Goal: Task Accomplishment & Management: Use online tool/utility

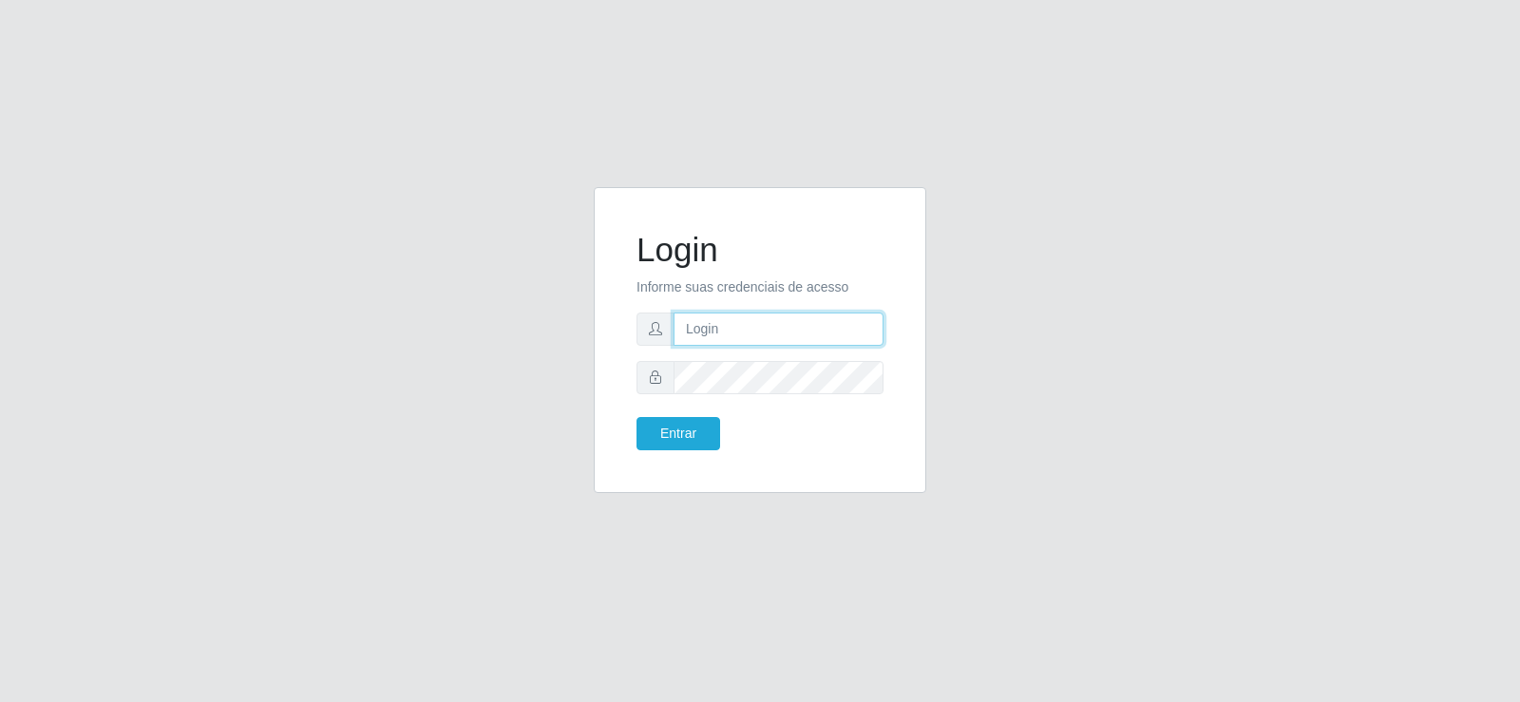
type input "[EMAIL_ADDRESS][DOMAIN_NAME]"
click at [839, 330] on input "[EMAIL_ADDRESS][DOMAIN_NAME]" at bounding box center [778, 328] width 210 height 33
click at [840, 330] on input "[EMAIL_ADDRESS][DOMAIN_NAME]" at bounding box center [778, 328] width 210 height 33
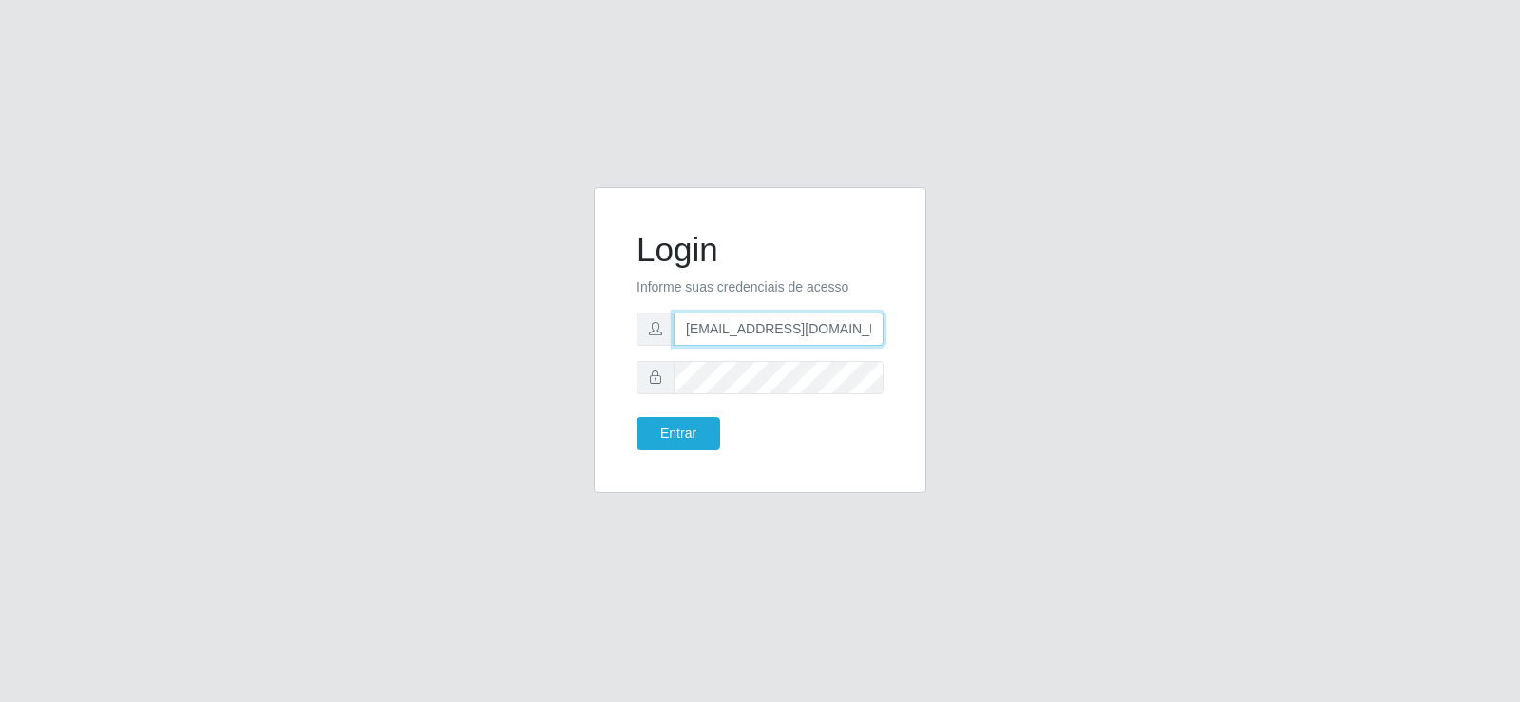
click at [840, 330] on input "[EMAIL_ADDRESS][DOMAIN_NAME]" at bounding box center [778, 328] width 210 height 33
type input "[EMAIL_ADDRESS][DOMAIN_NAME]"
drag, startPoint x: 694, startPoint y: 439, endPoint x: 687, endPoint y: 432, distance: 10.1
click at [693, 439] on button "Entrar" at bounding box center [678, 433] width 84 height 33
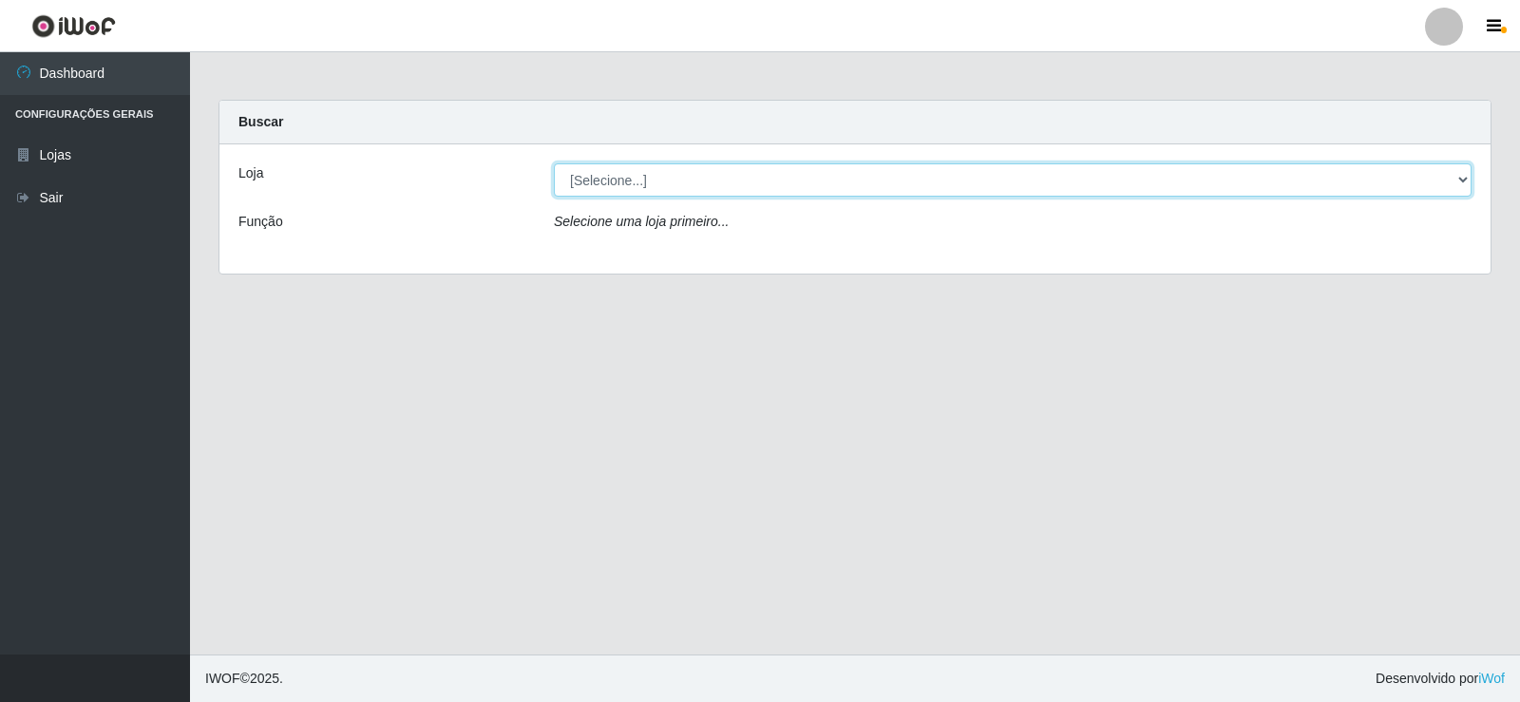
click at [698, 179] on select "[Selecione...] Supermercado Tadeu - [GEOGRAPHIC_DATA]" at bounding box center [1012, 179] width 917 height 33
select select "195"
click at [554, 163] on select "[Selecione...] Supermercado Tadeu - [GEOGRAPHIC_DATA]" at bounding box center [1012, 179] width 917 height 33
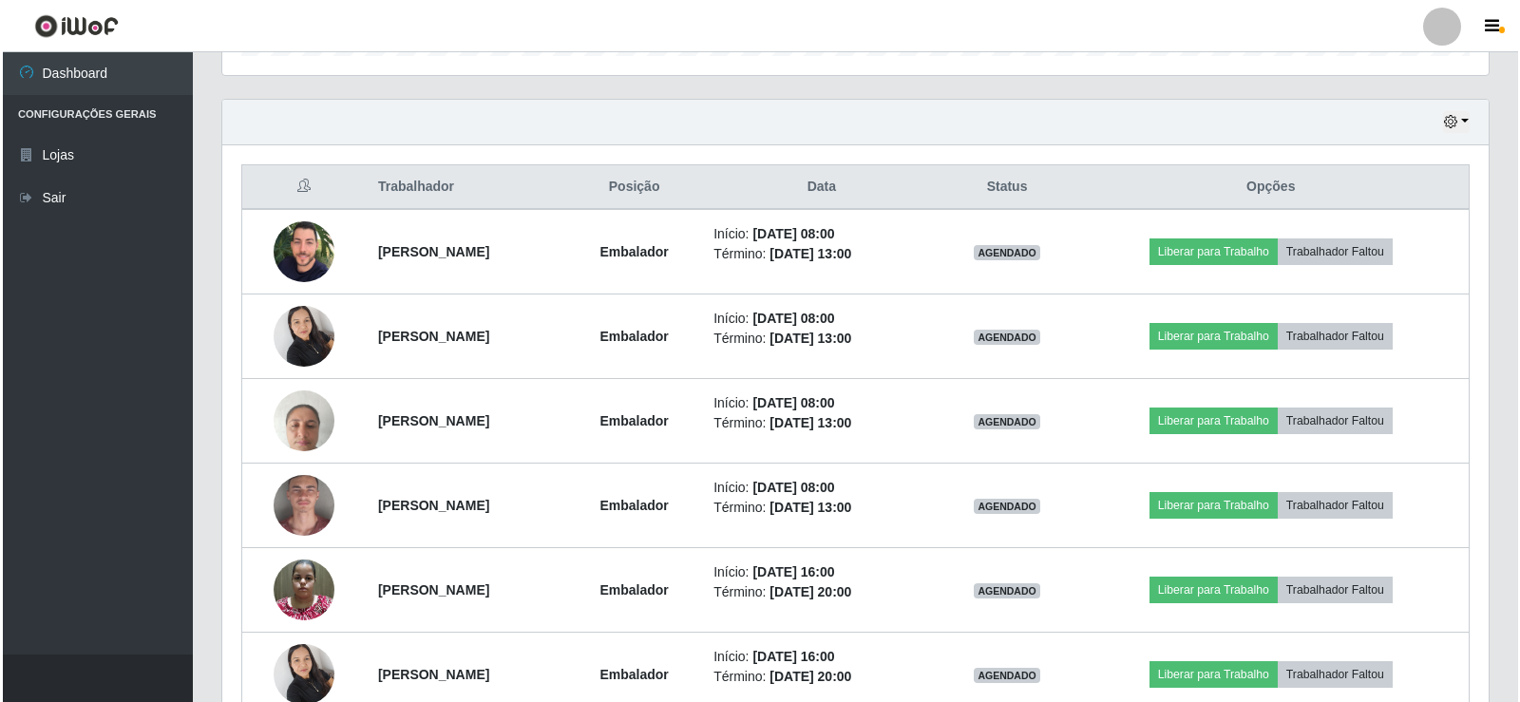
scroll to position [665, 0]
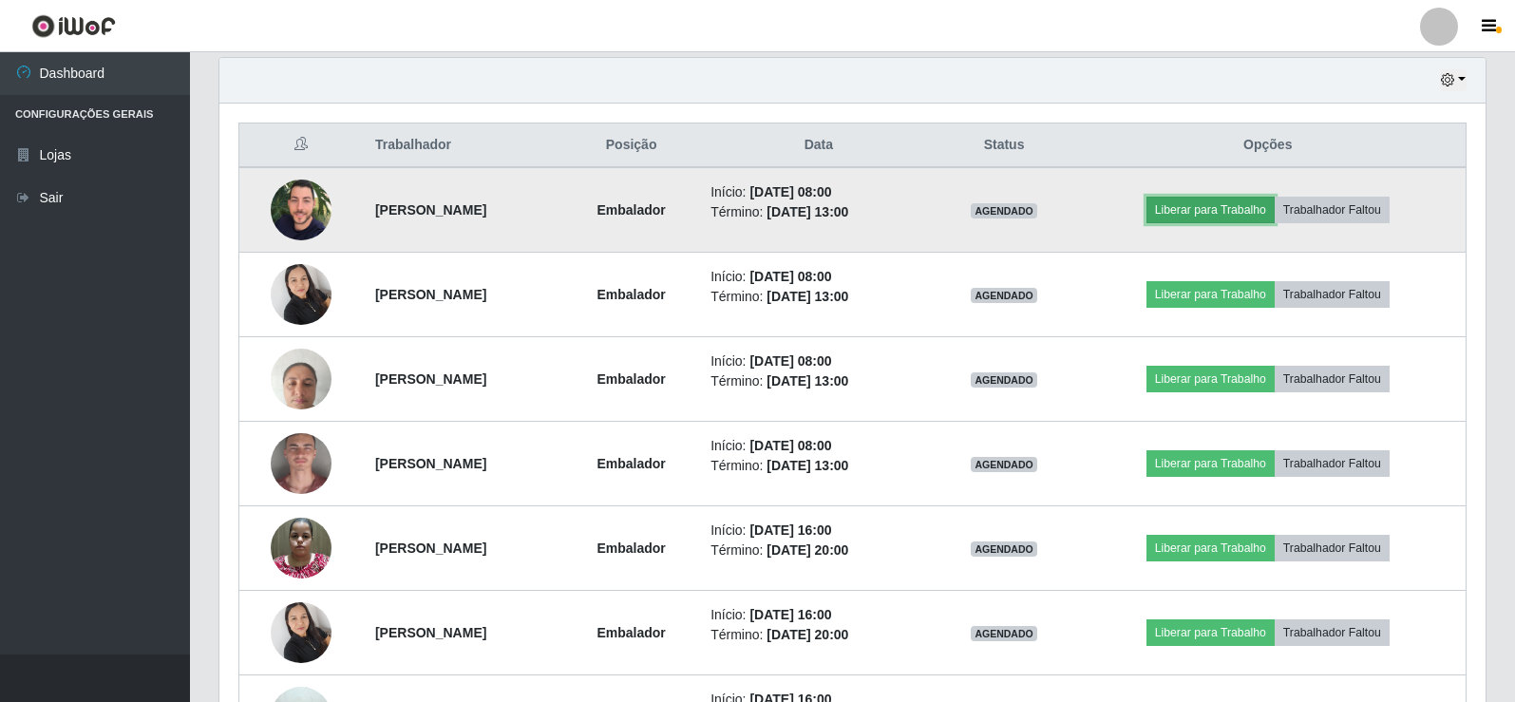
click at [1222, 202] on button "Liberar para Trabalho" at bounding box center [1210, 210] width 128 height 27
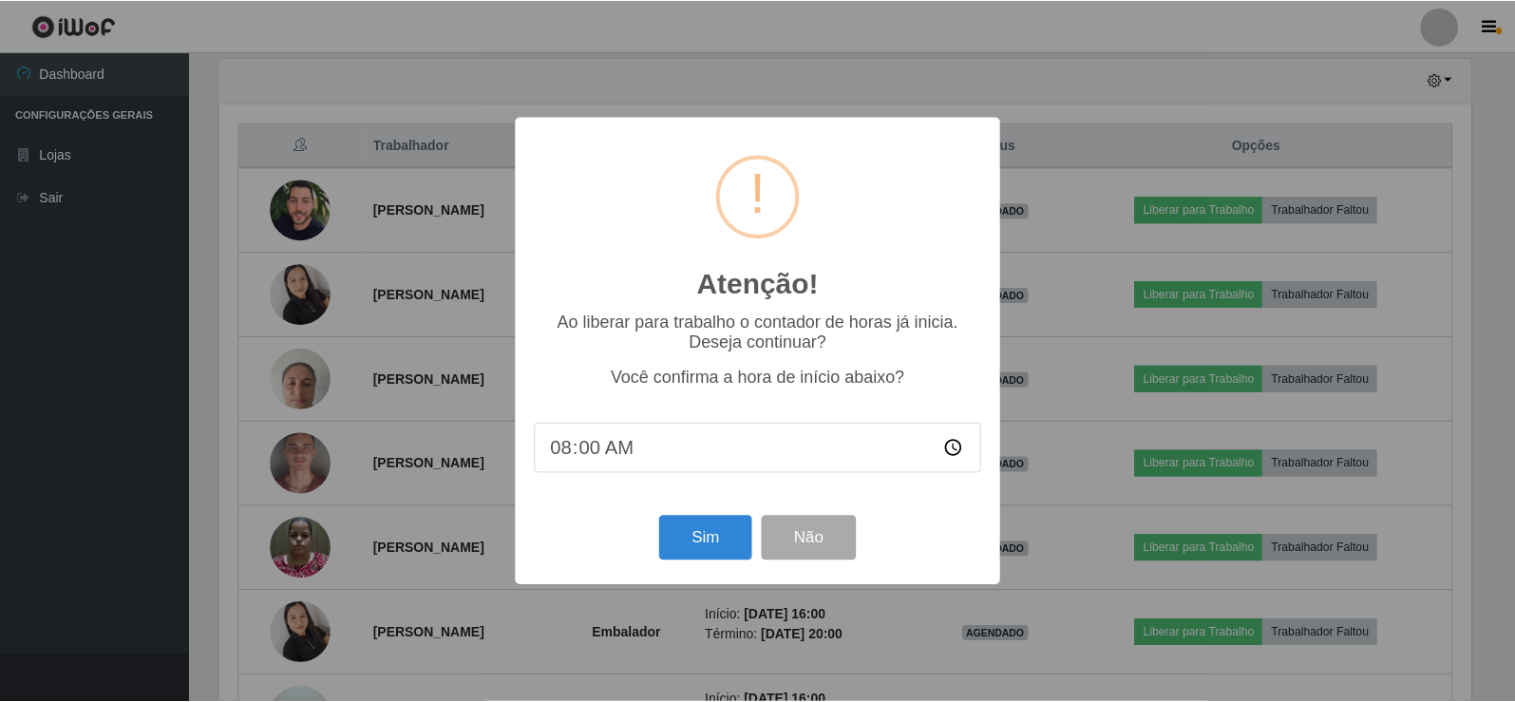
scroll to position [394, 1256]
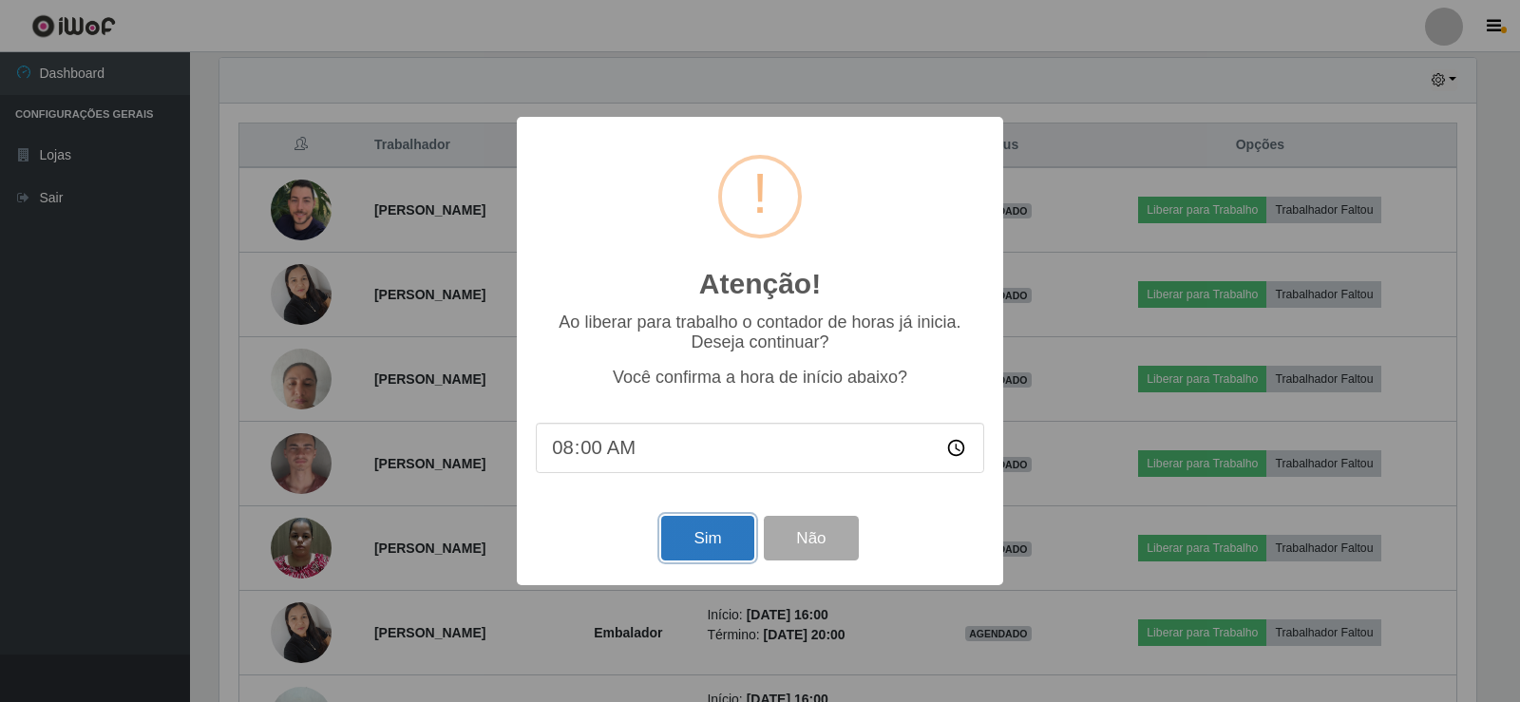
click at [683, 540] on button "Sim" at bounding box center [707, 538] width 92 height 45
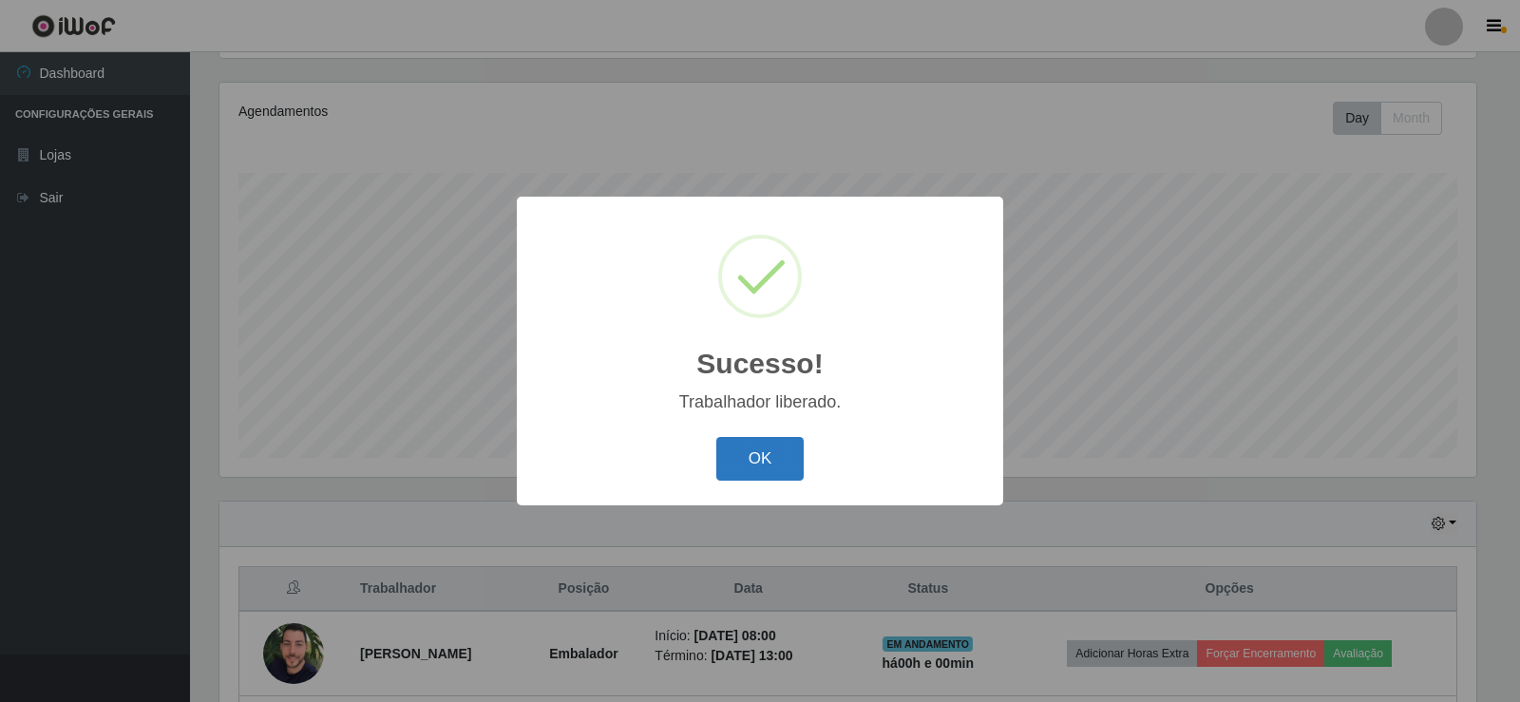
click at [754, 446] on button "OK" at bounding box center [760, 459] width 88 height 45
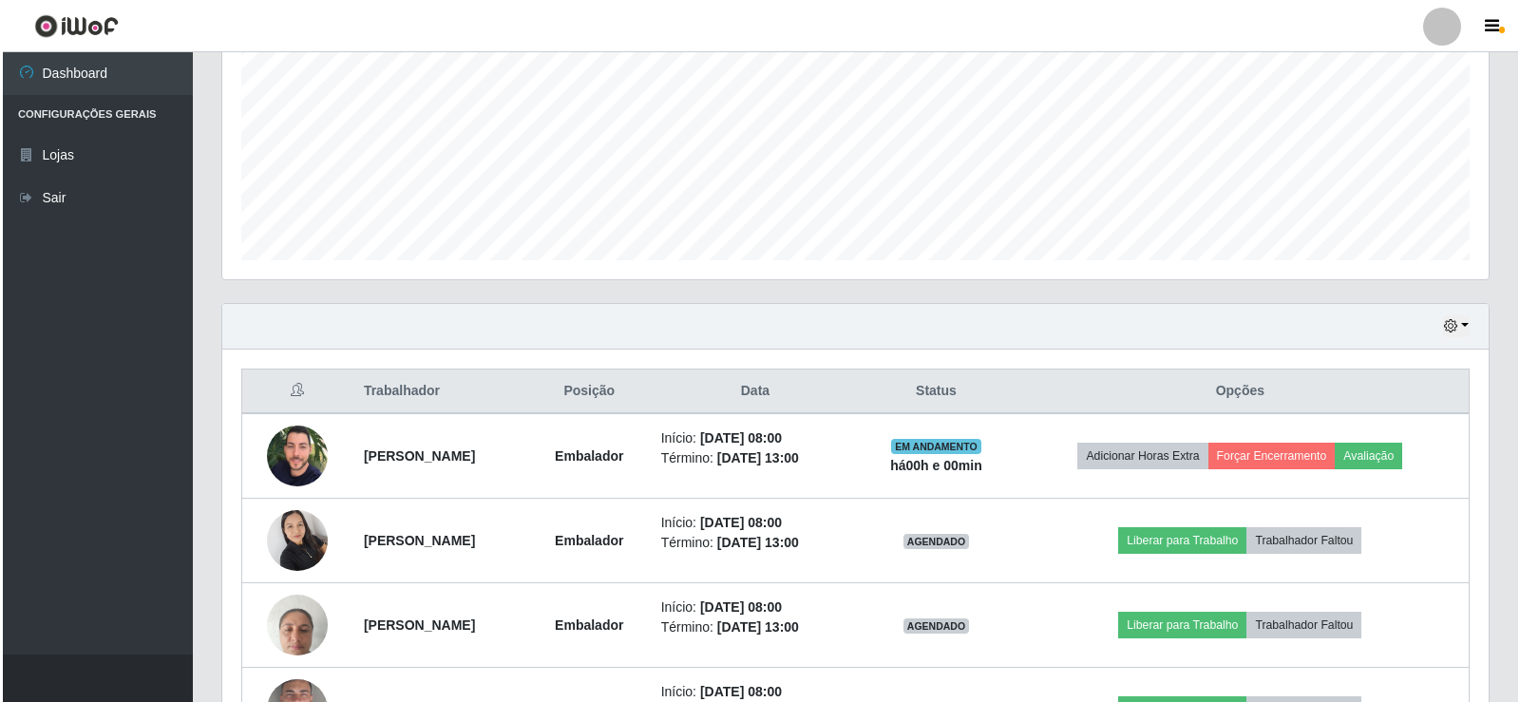
scroll to position [506, 0]
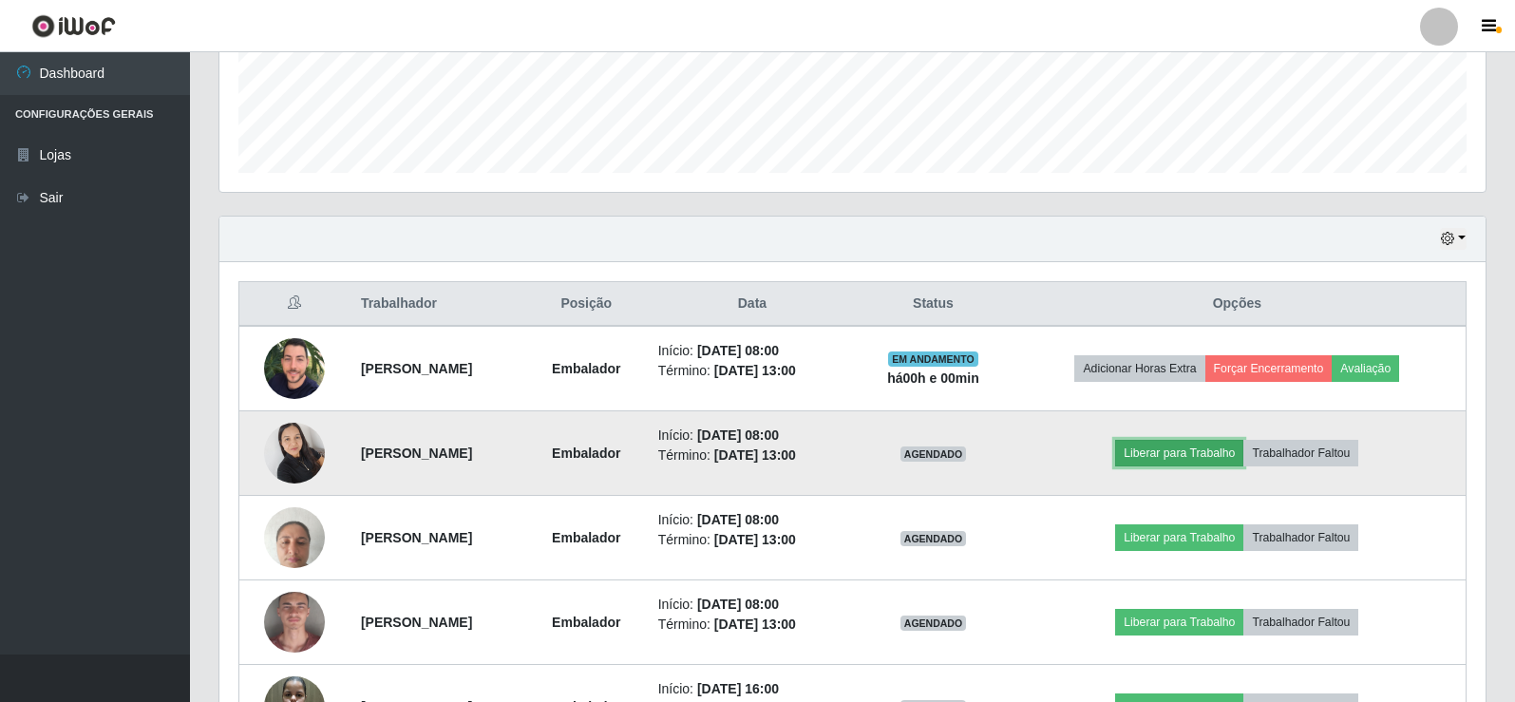
click at [1201, 447] on button "Liberar para Trabalho" at bounding box center [1179, 453] width 128 height 27
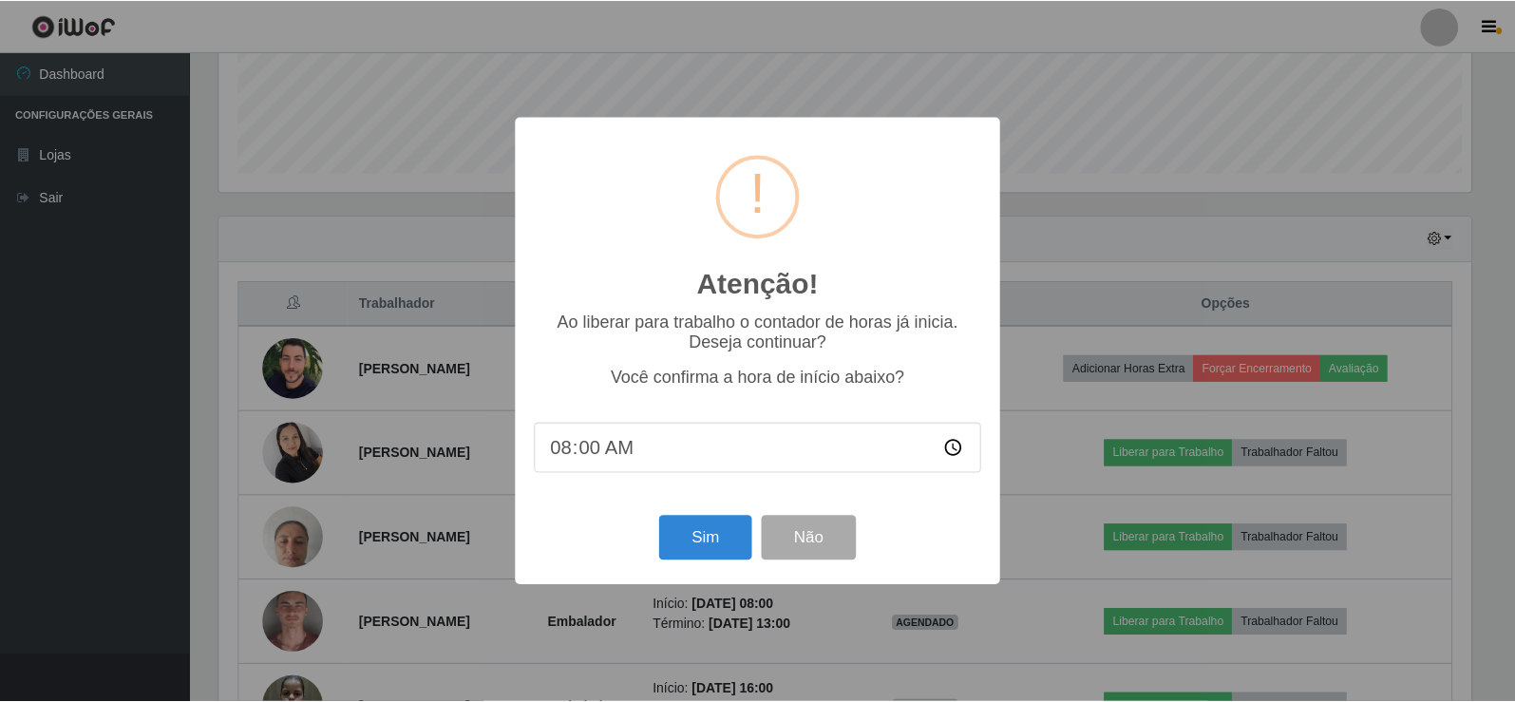
scroll to position [394, 1256]
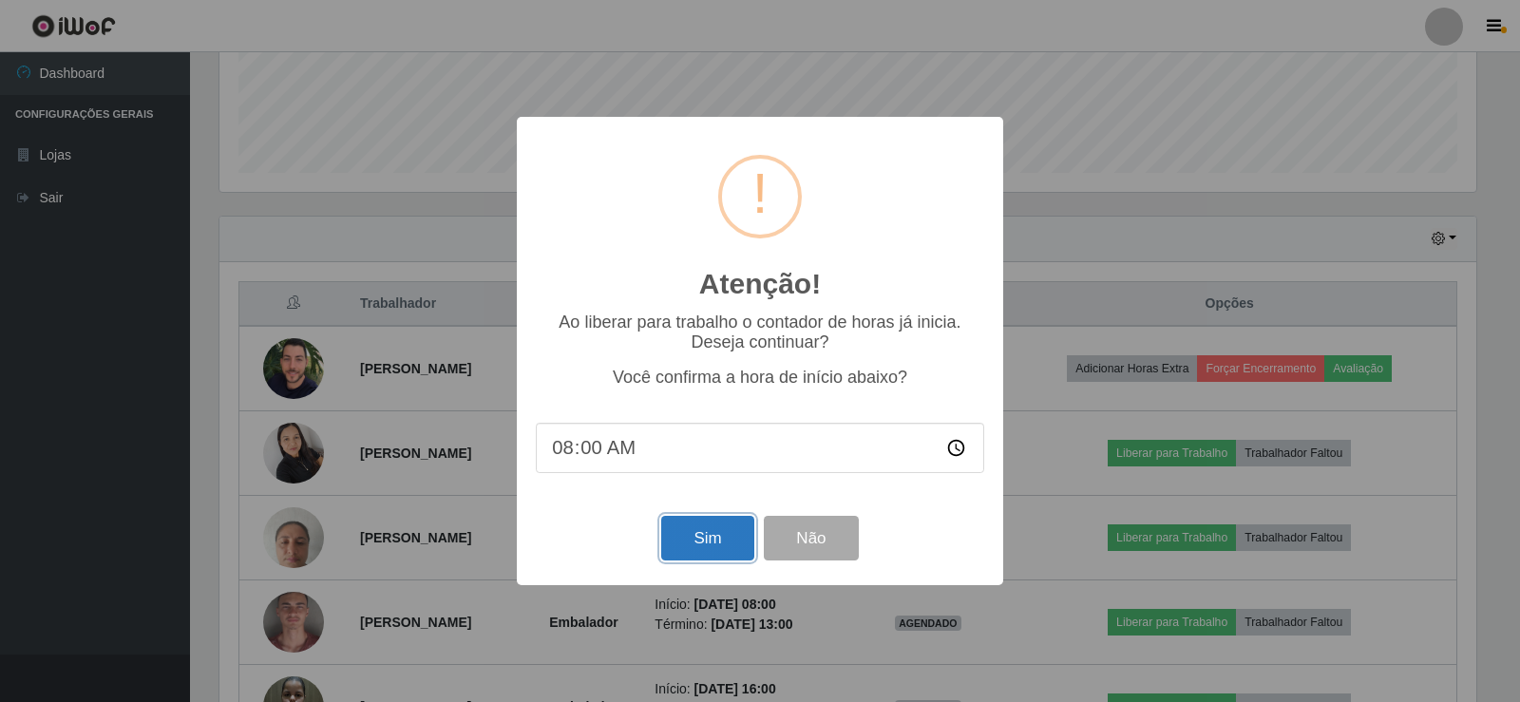
click at [693, 521] on button "Sim" at bounding box center [707, 538] width 92 height 45
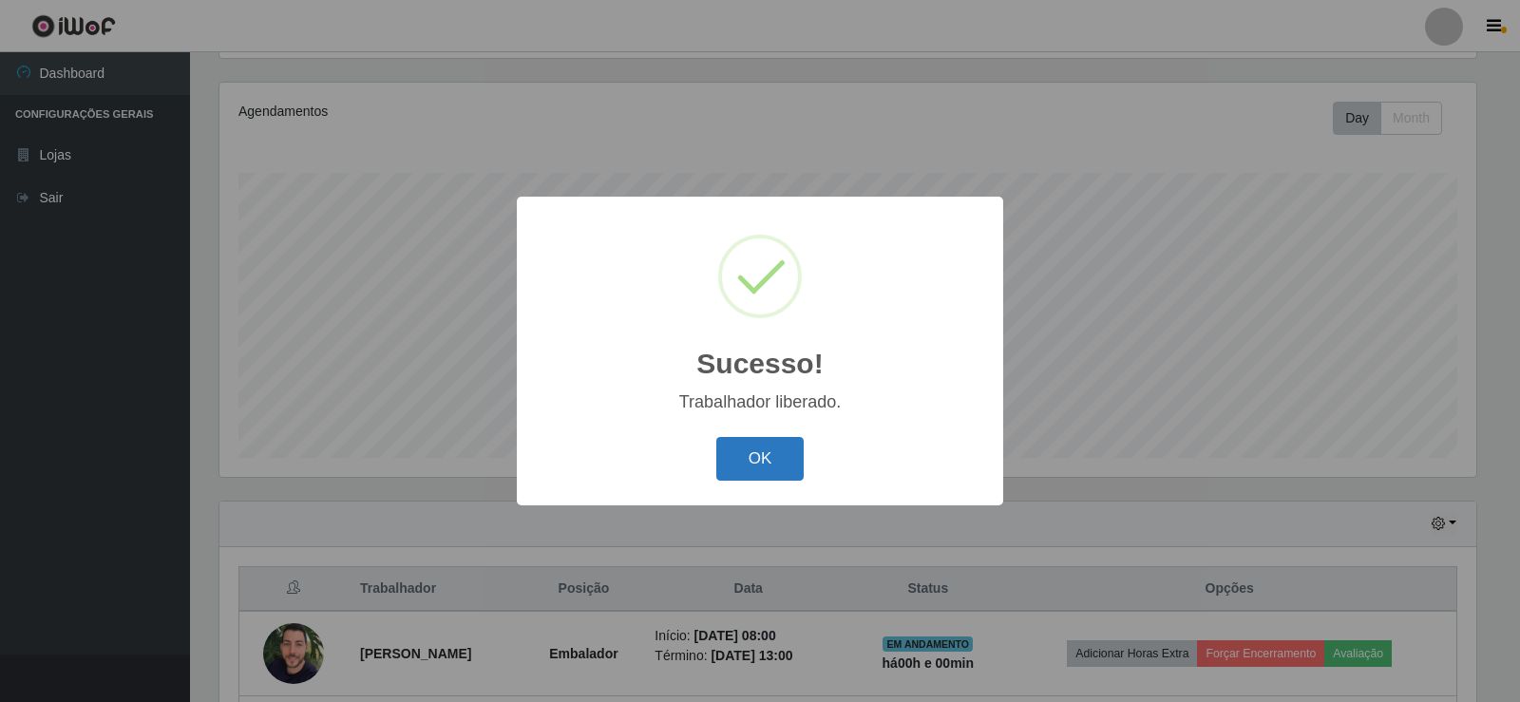
click at [763, 454] on button "OK" at bounding box center [760, 459] width 88 height 45
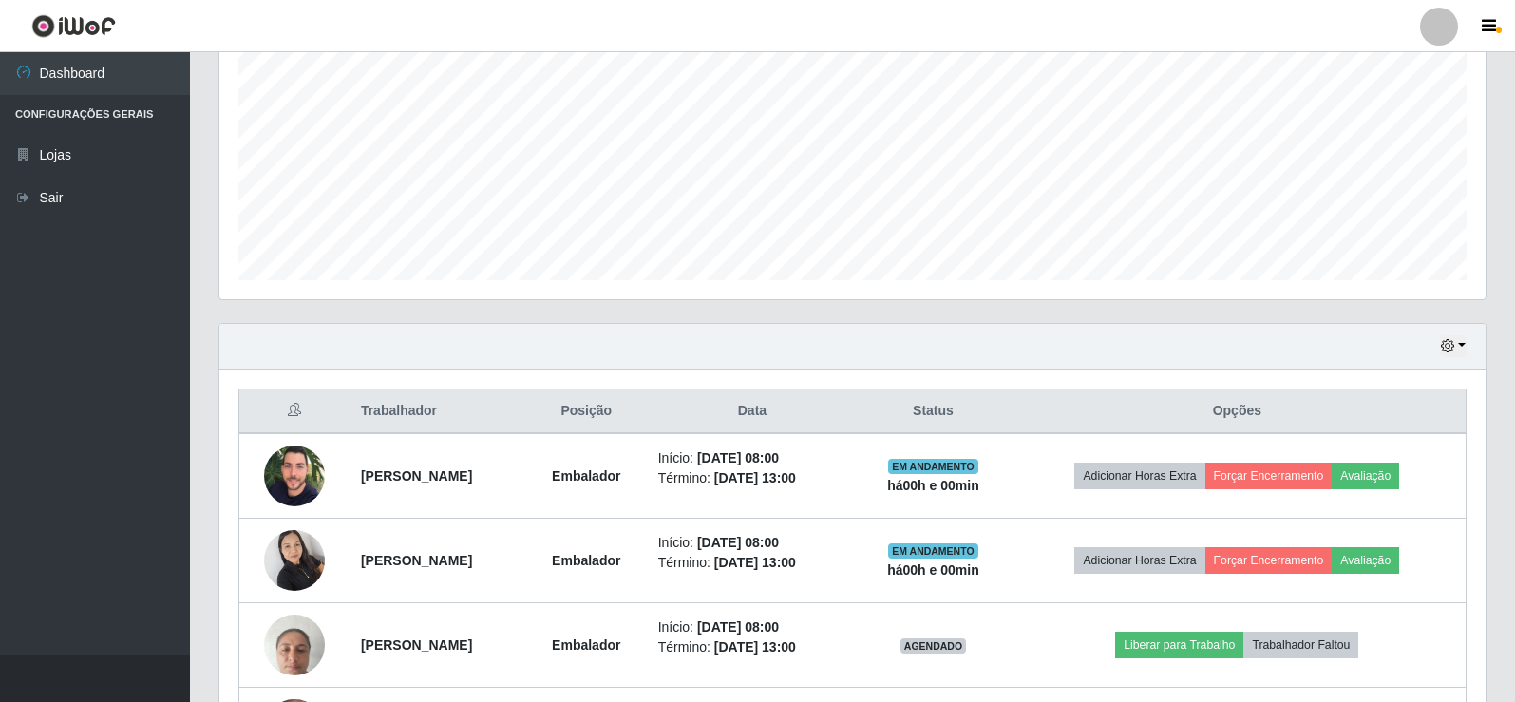
scroll to position [601, 0]
